Goal: Communication & Community: Answer question/provide support

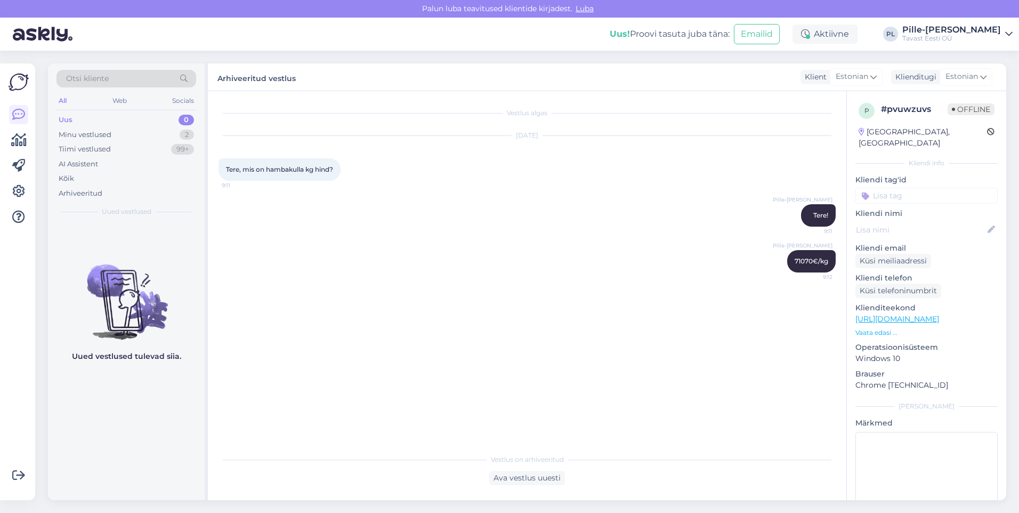
click at [88, 119] on div "Uus 0" at bounding box center [126, 119] width 140 height 15
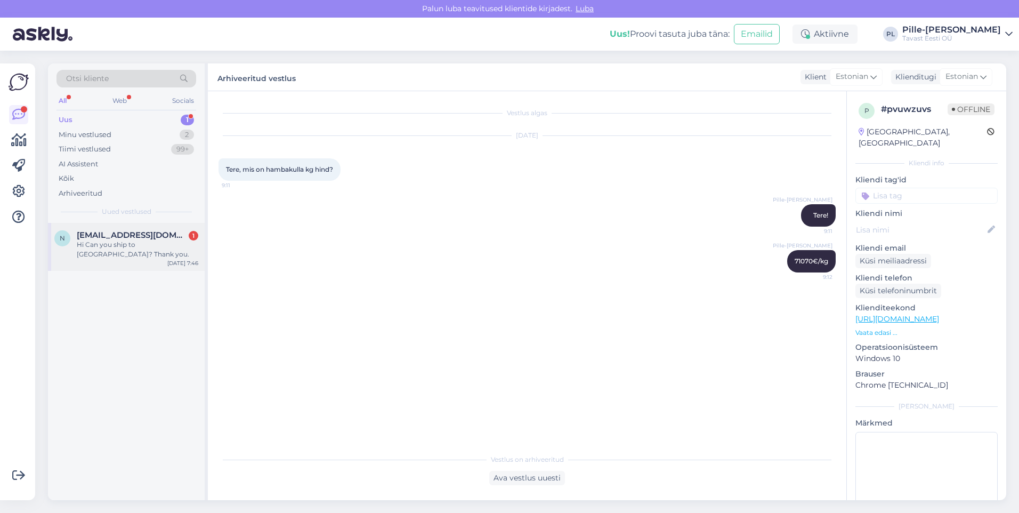
click at [144, 238] on span "[EMAIL_ADDRESS][DOMAIN_NAME]" at bounding box center [132, 235] width 111 height 10
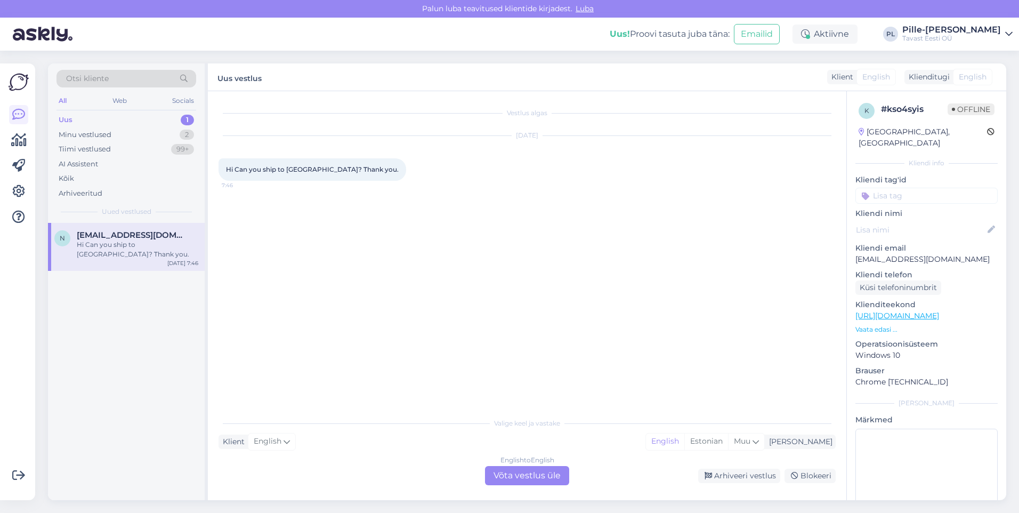
click at [880, 325] on p "Vaata edasi ..." at bounding box center [926, 330] width 142 height 10
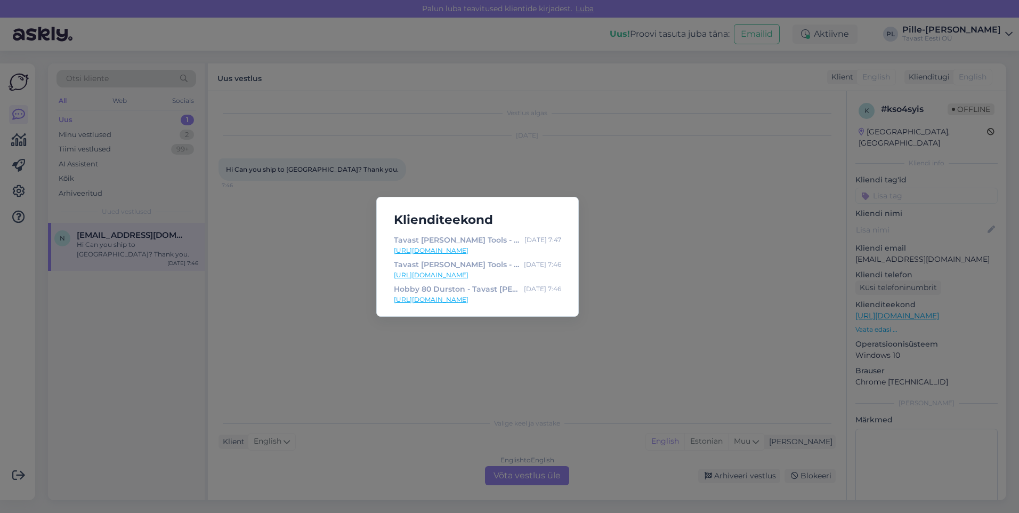
click at [530, 298] on link "[URL][DOMAIN_NAME]" at bounding box center [477, 300] width 167 height 10
click at [586, 127] on div "Klienditeekond Tavast [PERSON_NAME] Tools - My Account [DATE] 7:47 [URL][DOMAIN…" at bounding box center [509, 256] width 1019 height 513
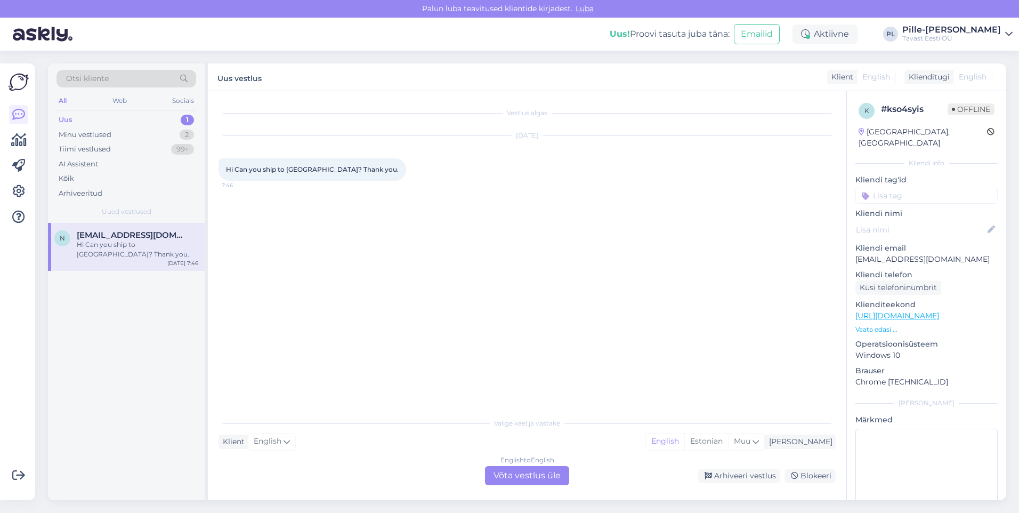
click at [554, 474] on div "English to English Võta vestlus üle" at bounding box center [527, 475] width 84 height 19
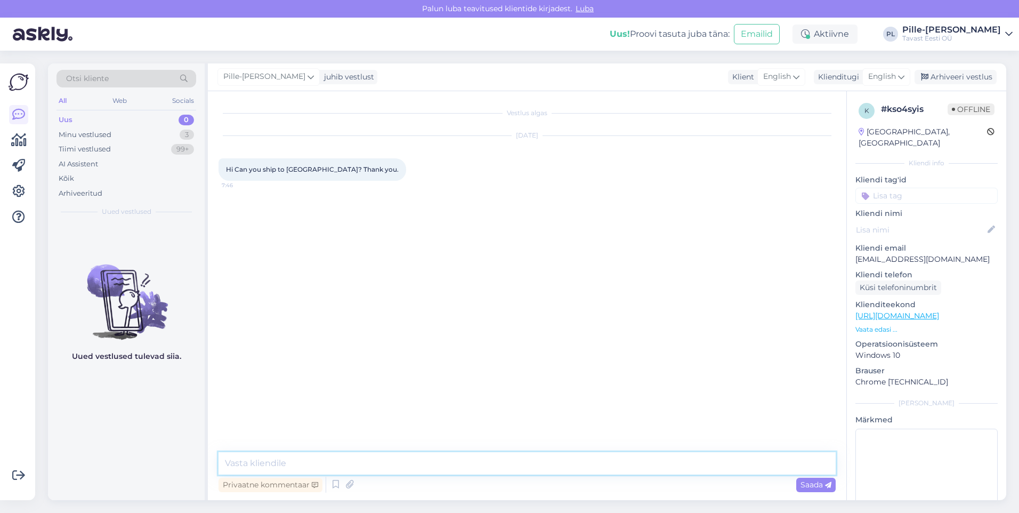
click at [514, 460] on textarea at bounding box center [527, 463] width 617 height 22
click at [557, 467] on textarea "Hello! It is not possible through our online store, but we may be able to organ…" at bounding box center [527, 463] width 617 height 22
click at [634, 466] on textarea "Hello! It is not possible through our online store, but we may be able to organ…" at bounding box center [527, 463] width 617 height 22
click at [571, 461] on textarea "Hello! It is not possible through our online store, but we may be able to organ…" at bounding box center [527, 463] width 617 height 22
click at [623, 467] on textarea "Hello! It is not possible through our online store, but we may be able to organ…" at bounding box center [527, 463] width 617 height 22
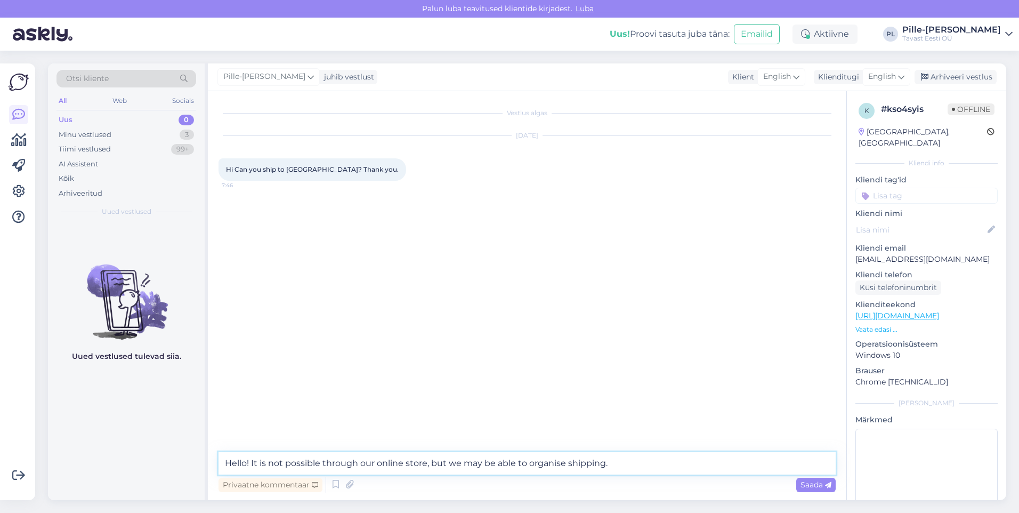
click at [544, 467] on textarea "Hello! It is not possible through our online store, but we may be able to organ…" at bounding box center [527, 463] width 617 height 22
click at [606, 459] on textarea "Hello! It is not possible through our online store, but we may be able to organ…" at bounding box center [527, 463] width 617 height 22
click at [615, 461] on textarea "Hello! It is not possible through our online store, but we may be able to organ…" at bounding box center [527, 463] width 617 height 22
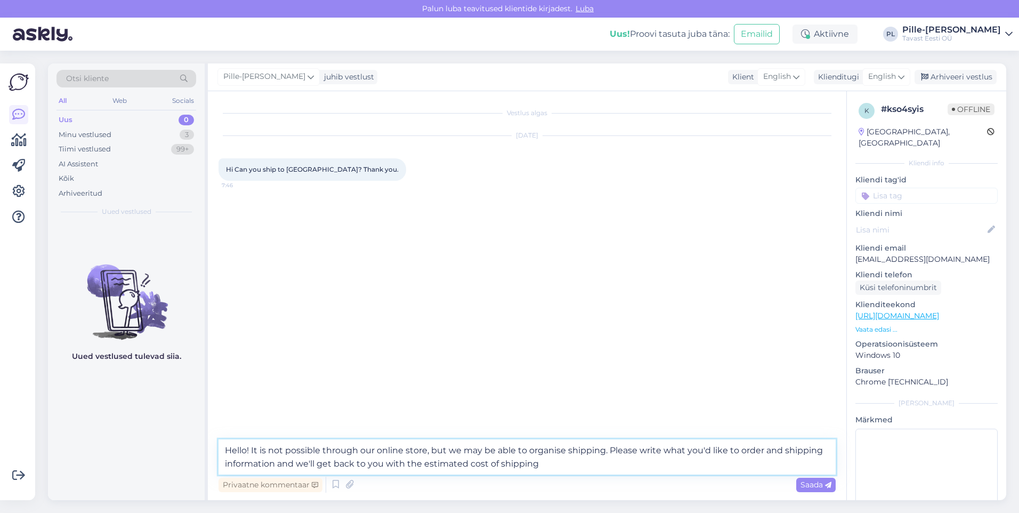
click at [601, 447] on textarea "Hello! It is not possible through our online store, but we may be able to organ…" at bounding box center [527, 456] width 617 height 35
click at [605, 449] on textarea "Hello! It is not possible through our online store, but we may be able to organ…" at bounding box center [527, 456] width 617 height 35
click at [680, 457] on textarea "Hello! It is not possible through our online store, but we may be able to organ…" at bounding box center [527, 456] width 617 height 35
click at [709, 447] on textarea "Hello! It is not possible through our online store, but we may be able to organ…" at bounding box center [527, 456] width 617 height 35
click at [700, 481] on div "Hello! It is not possible through our online store, but we may be able to organ…" at bounding box center [527, 466] width 617 height 55
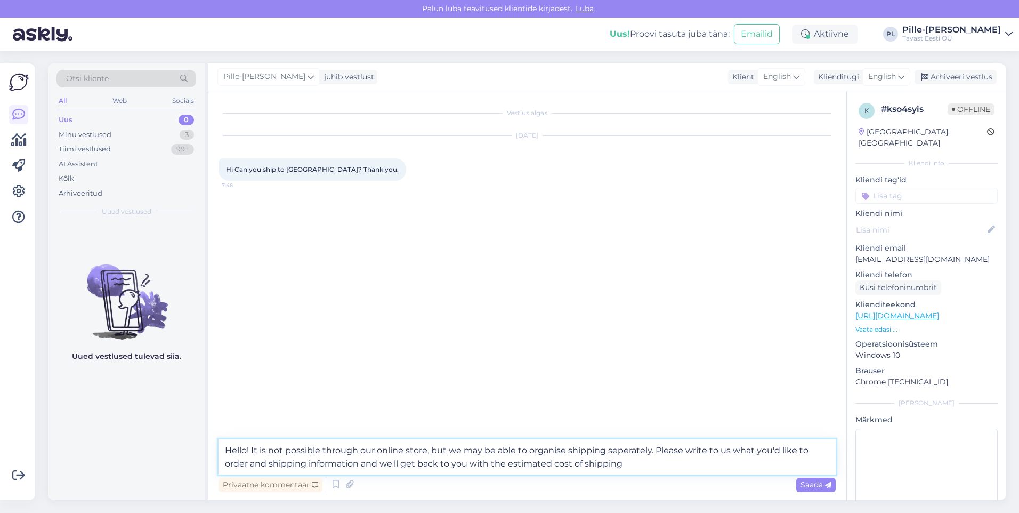
click at [661, 461] on textarea "Hello! It is not possible through our online store, but we may be able to organ…" at bounding box center [527, 456] width 617 height 35
click at [265, 465] on textarea "Hello! It is not possible through our online store, but we may be able to organ…" at bounding box center [527, 456] width 617 height 35
click at [768, 453] on textarea "Hello! It is not possible through our online store, but we may be able to organ…" at bounding box center [527, 456] width 617 height 35
click at [752, 451] on textarea "Hello! It is not possible through our online store, but we may be able to organ…" at bounding box center [527, 456] width 617 height 35
drag, startPoint x: 730, startPoint y: 451, endPoint x: 709, endPoint y: 451, distance: 20.8
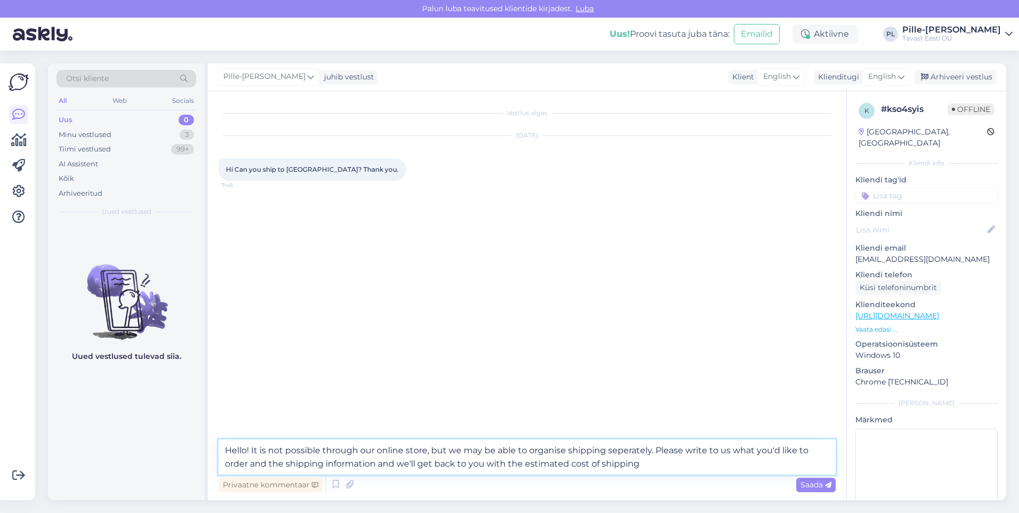
click at [709, 451] on textarea "Hello! It is not possible through our online store, but we may be able to organ…" at bounding box center [527, 456] width 617 height 35
drag, startPoint x: 789, startPoint y: 449, endPoint x: 768, endPoint y: 453, distance: 21.6
click at [768, 453] on textarea "Hello! It is not possible through our online store, but we may be able to organ…" at bounding box center [527, 456] width 617 height 35
click at [732, 463] on textarea "Hello! It is not possible through our online store, but we may be able to organ…" at bounding box center [527, 456] width 617 height 35
click at [660, 465] on textarea "Hello! It is not possible through our online store, but we may be able to organ…" at bounding box center [527, 456] width 617 height 35
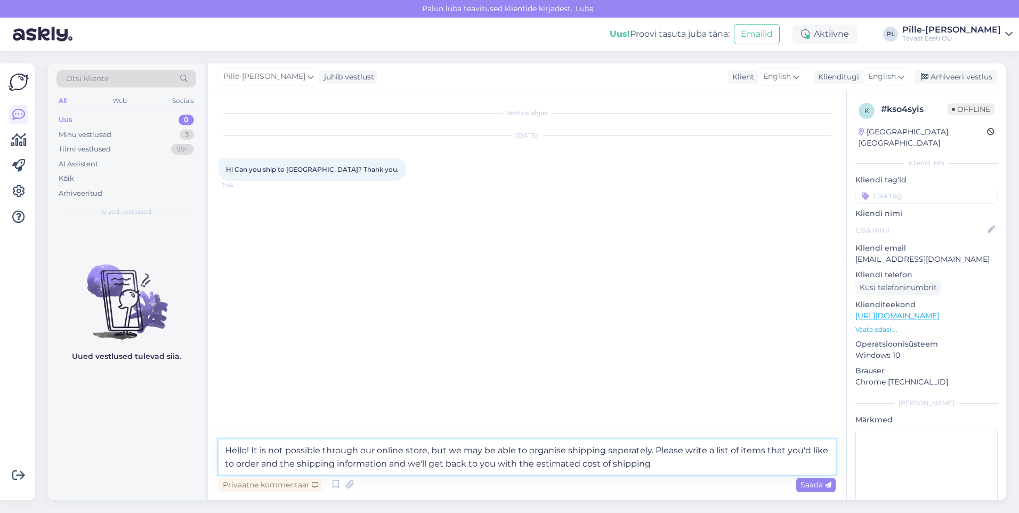
drag, startPoint x: 415, startPoint y: 465, endPoint x: 385, endPoint y: 465, distance: 29.8
click at [385, 465] on textarea "Hello! It is not possible through our online store, but we may be able to organ…" at bounding box center [527, 456] width 617 height 35
click at [640, 465] on textarea "Hello! It is not possible through our online store, but we may be able to organ…" at bounding box center [527, 456] width 617 height 35
click at [485, 463] on textarea "Hello! It is not possible through our online store, but we may be able to organ…" at bounding box center [527, 456] width 617 height 35
click at [499, 464] on textarea "Hello! It is not possible through our online store, but we may be able to organ…" at bounding box center [527, 456] width 617 height 35
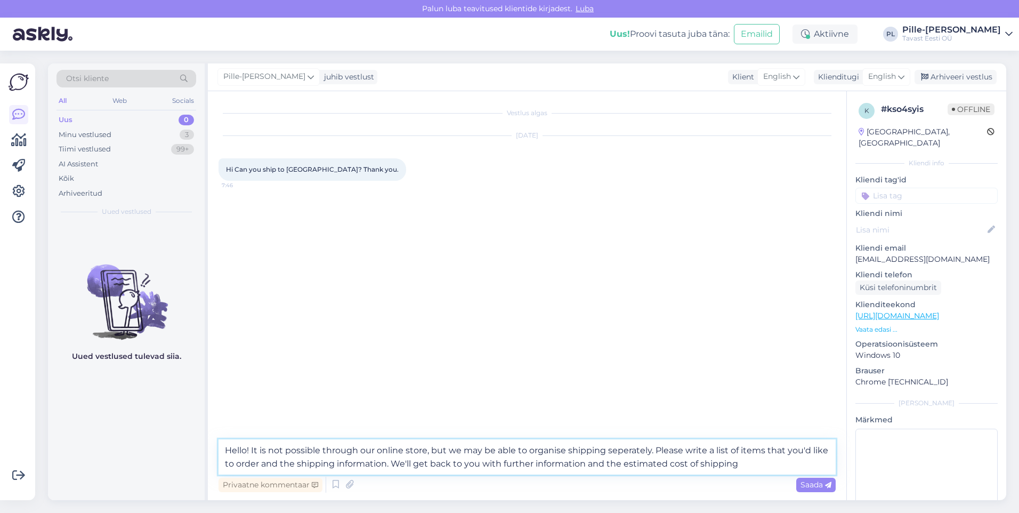
click at [767, 462] on textarea "Hello! It is not possible through our online store, but we may be able to organ…" at bounding box center [527, 456] width 617 height 35
click at [631, 449] on textarea "Hello! It is not possible through our online store, but we may be able to organ…" at bounding box center [527, 456] width 617 height 35
click at [626, 449] on textarea "Hello! It is not possible through our online store, but we may be able to organ…" at bounding box center [527, 456] width 617 height 35
click at [622, 450] on textarea "Hello! It is not possible through our online store, but we may be able to organ…" at bounding box center [527, 456] width 617 height 35
click at [628, 451] on textarea "Hello! It is not possible through our online store, but we may be able to organ…" at bounding box center [527, 456] width 617 height 35
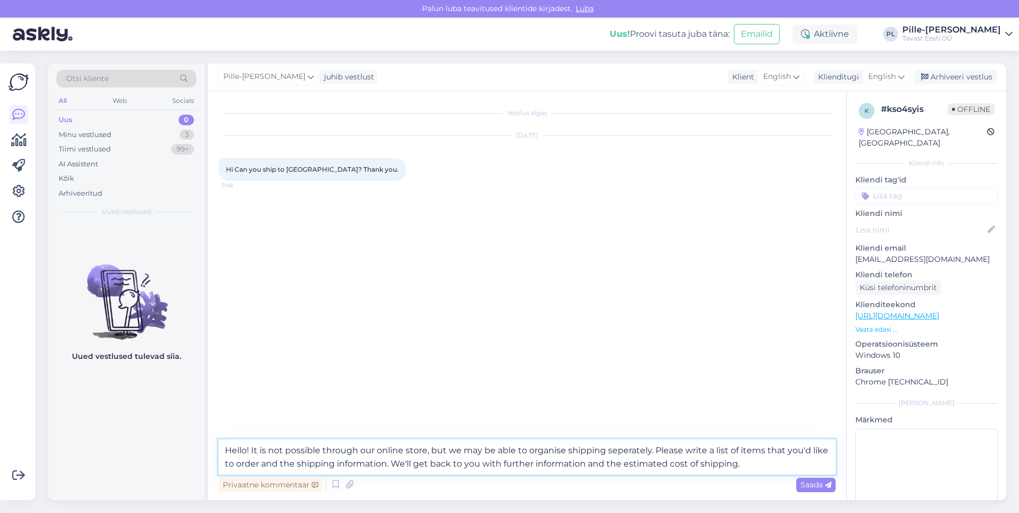
click at [625, 451] on textarea "Hello! It is not possible through our online store, but we may be able to organ…" at bounding box center [527, 456] width 617 height 35
click at [645, 455] on textarea "Hello! It is not possible through our online store, but we may be able to organ…" at bounding box center [527, 456] width 617 height 35
click at [689, 465] on textarea "Hello! It is not possible through our online store, but we may be able to organ…" at bounding box center [527, 456] width 617 height 35
click at [726, 472] on textarea "Hello! It is not possible through our online store, but we may be able to organ…" at bounding box center [527, 456] width 617 height 35
click at [749, 470] on textarea "Hello! It is not possible through our online store, but we may be able to organ…" at bounding box center [527, 456] width 617 height 35
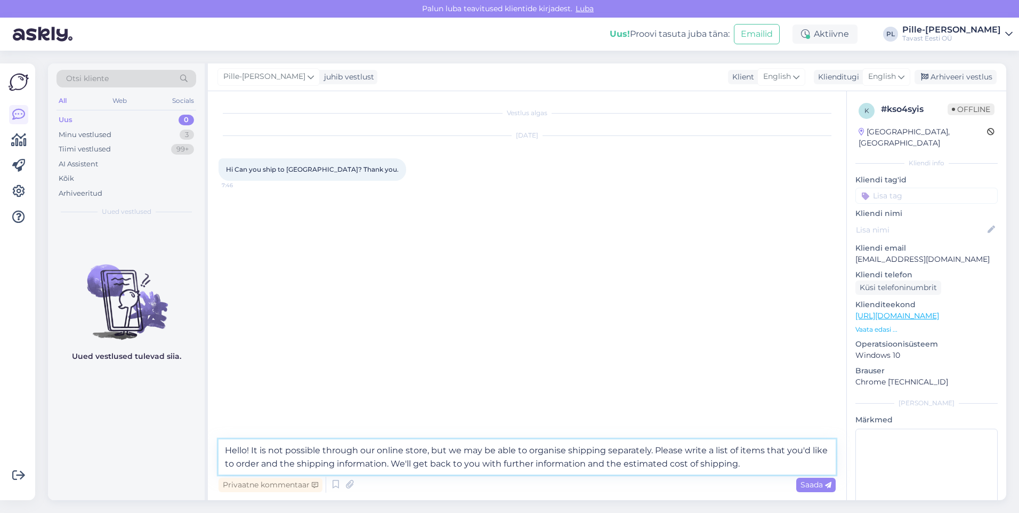
click at [490, 459] on textarea "Hello! It is not possible through our online store, but we may be able to organ…" at bounding box center [527, 456] width 617 height 35
click at [510, 466] on textarea "Hello! It is not possible through our online store, but we may be able to organ…" at bounding box center [527, 456] width 617 height 35
click at [620, 458] on textarea "Hello! It is not possible through our online store, but we may be able to organ…" at bounding box center [527, 456] width 617 height 35
click at [646, 460] on textarea "Hello! It is not possible through our online store, but we may be able to organ…" at bounding box center [527, 456] width 617 height 35
click at [693, 460] on textarea "Hello! It is not possible through our online store, but we may be able to organ…" at bounding box center [527, 456] width 617 height 35
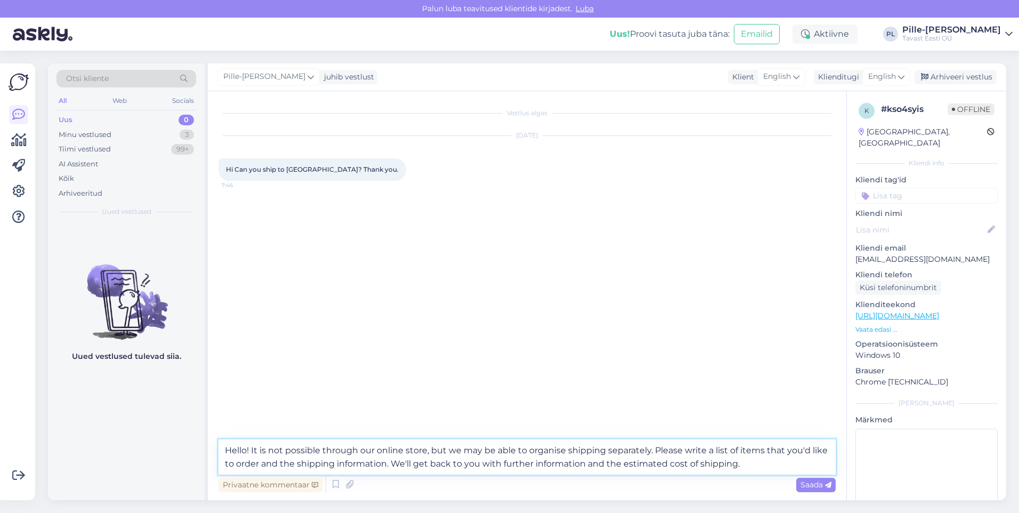
click at [725, 461] on textarea "Hello! It is not possible through our online store, but we may be able to organ…" at bounding box center [527, 456] width 617 height 35
click at [749, 462] on textarea "Hello! It is not possible through our online store, but we may be able to organ…" at bounding box center [527, 456] width 617 height 35
click at [284, 448] on textarea "Hello! It is not possible through our online store, but we may be able to organ…" at bounding box center [527, 456] width 617 height 35
click at [251, 448] on textarea "Hello! It is not currently possible through our online store, but we may be abl…" at bounding box center [527, 456] width 617 height 35
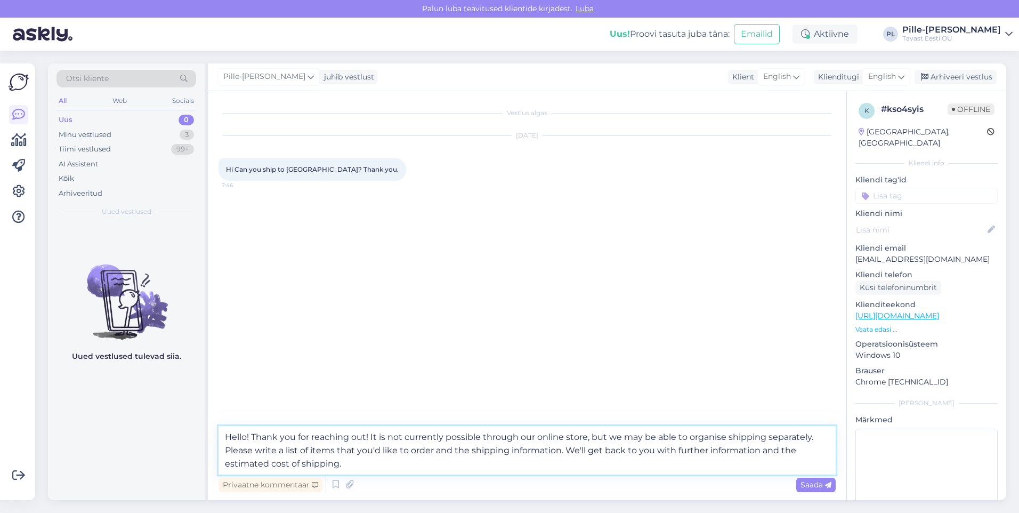
drag, startPoint x: 256, startPoint y: 434, endPoint x: 247, endPoint y: 438, distance: 10.1
click at [247, 438] on textarea "Hello! Thank you for reaching out! It is not currently possible through our onl…" at bounding box center [527, 450] width 617 height 49
click at [491, 463] on textarea "Hello, thank you for reaching out! It is not currently possible through our onl…" at bounding box center [527, 450] width 617 height 49
click at [554, 446] on textarea "Hello, thank you for reaching out! It is not currently possible through our onl…" at bounding box center [527, 450] width 617 height 49
click at [572, 438] on textarea "Hello, thank you for reaching out! It is not currently possible through our onl…" at bounding box center [527, 450] width 617 height 49
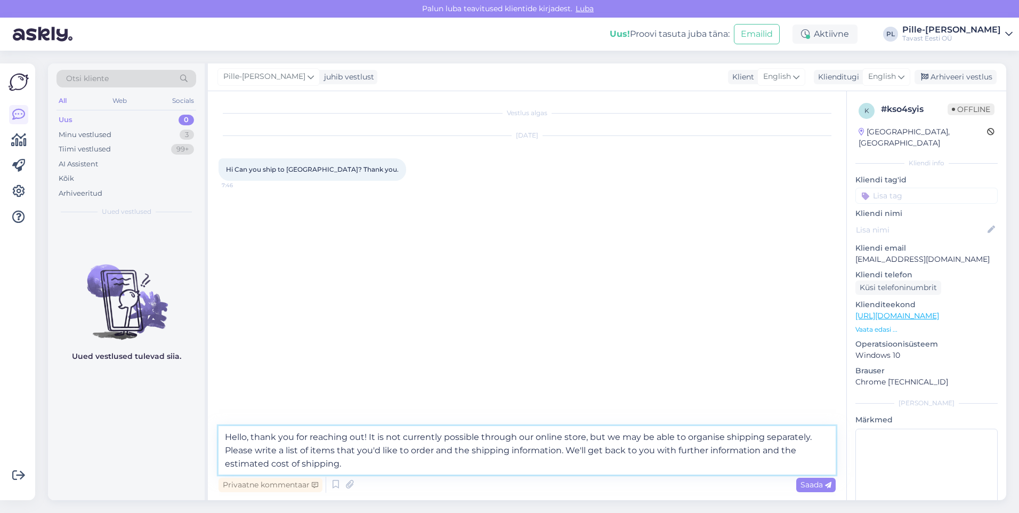
click at [575, 451] on textarea "Hello, thank you for reaching out! It is not currently possible through our onl…" at bounding box center [527, 450] width 617 height 49
click at [524, 466] on textarea "Hello, thank you for reaching out! It is not currently possible through our onl…" at bounding box center [527, 450] width 617 height 49
click at [605, 462] on textarea "Hello, thank you for reaching out! It is not currently possible through our onl…" at bounding box center [527, 450] width 617 height 49
type textarea "Hello, thank you for reaching out! It is not currently possible through our onl…"
click at [801, 482] on span "Saada" at bounding box center [816, 485] width 31 height 10
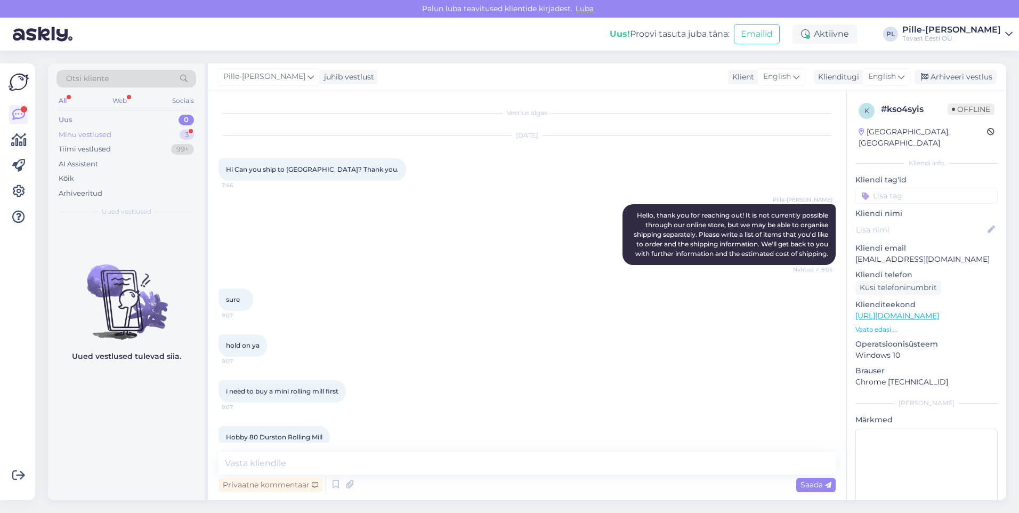
click at [133, 133] on div "Minu vestlused 3" at bounding box center [126, 134] width 140 height 15
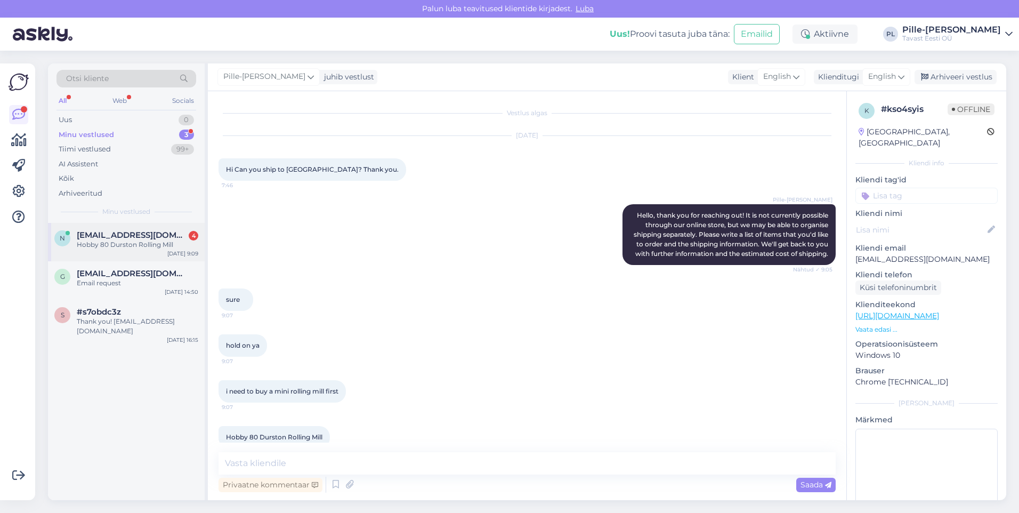
click at [135, 246] on div "Hobby 80 Durston Rolling Mill" at bounding box center [138, 245] width 122 height 10
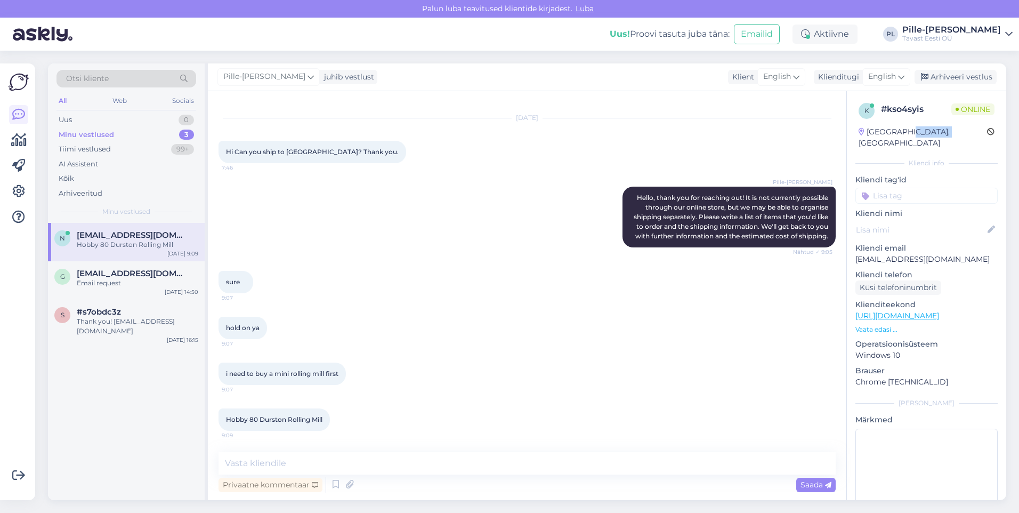
drag, startPoint x: 938, startPoint y: 132, endPoint x: 904, endPoint y: 135, distance: 33.7
click at [904, 135] on div "[GEOGRAPHIC_DATA], [GEOGRAPHIC_DATA]" at bounding box center [923, 137] width 128 height 22
copy div "Cyberjaya"
